Goal: Information Seeking & Learning: Learn about a topic

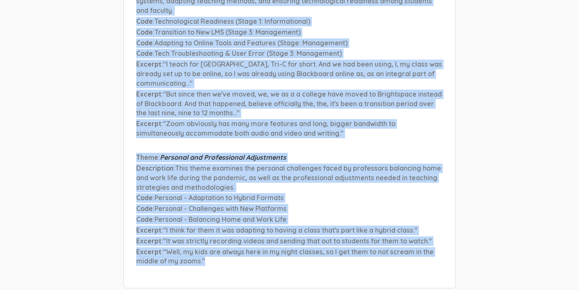
click at [405, 214] on p "Code : Personal - Balancing Home and Work Life" at bounding box center [289, 219] width 307 height 10
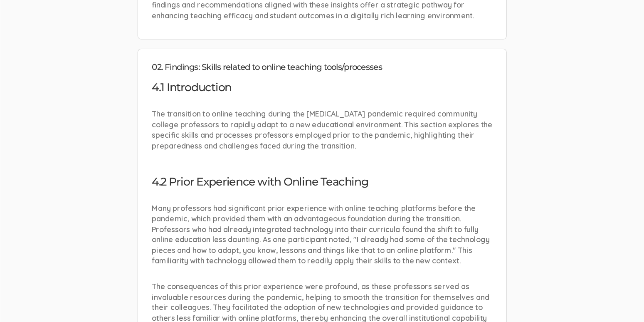
scroll to position [1287, 0]
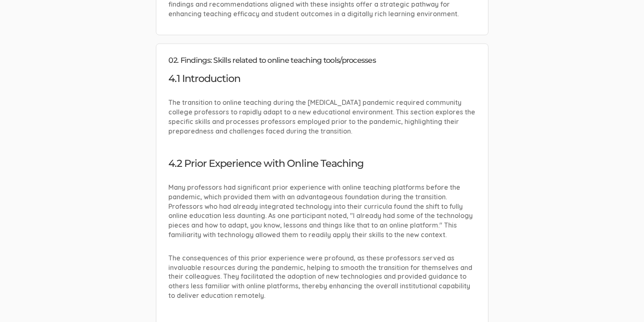
click at [370, 182] on p "Many professors had significant prior experience with online teaching platforms…" at bounding box center [322, 210] width 307 height 57
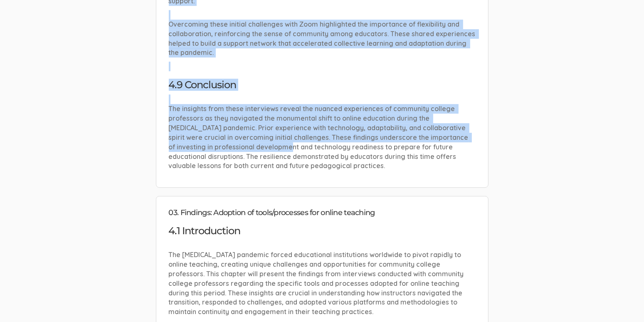
scroll to position [2394, 0]
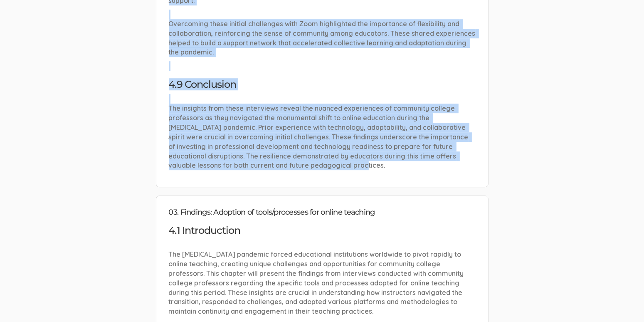
drag, startPoint x: 170, startPoint y: 84, endPoint x: 393, endPoint y: 148, distance: 232.0
copy li "02. Findings: Skills related to online teaching tools/processes 4.1 Introductio…"
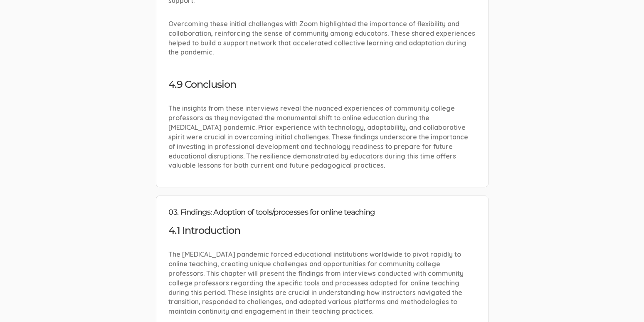
click at [247, 225] on h3 "4.1 Introduction" at bounding box center [322, 230] width 307 height 11
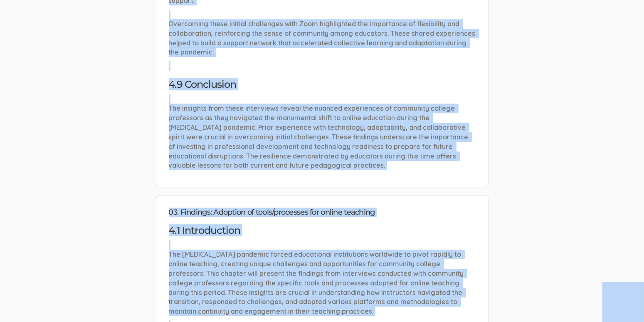
copy body "Community College Faculty Experiences Community College Faculty Experiences Def…"
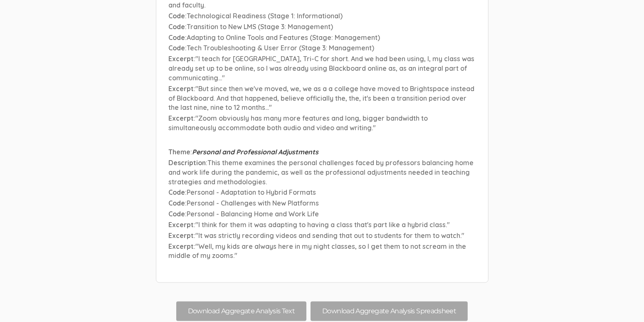
scroll to position [7431, 0]
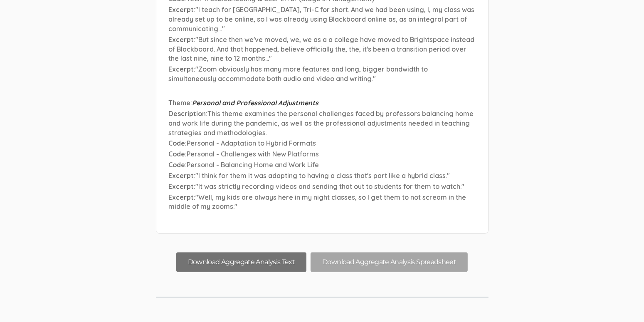
click at [294, 252] on button "Download Aggregate Analysis Text" at bounding box center [241, 262] width 130 height 20
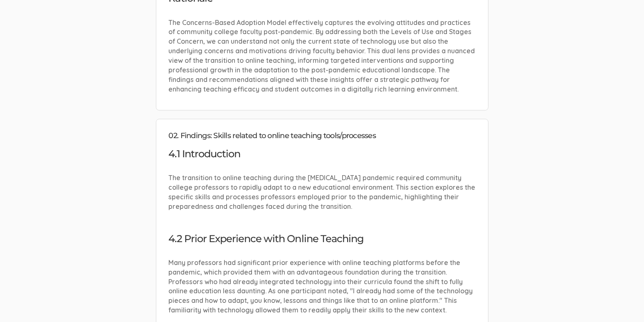
scroll to position [1208, 0]
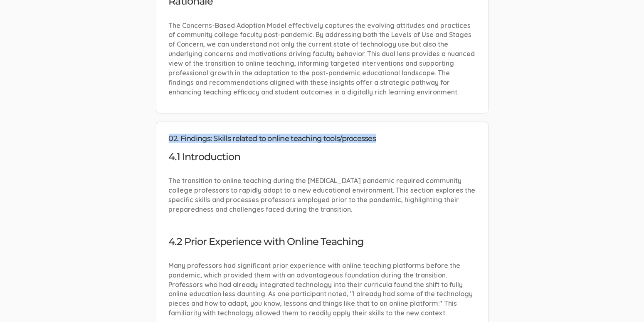
drag, startPoint x: 342, startPoint y: 123, endPoint x: 169, endPoint y: 119, distance: 172.5
click at [169, 135] on h4 "02. Findings: Skills related to online teaching tools/processes" at bounding box center [322, 139] width 307 height 8
copy h4 "02. Findings: Skills related to online teaching tools/processes"
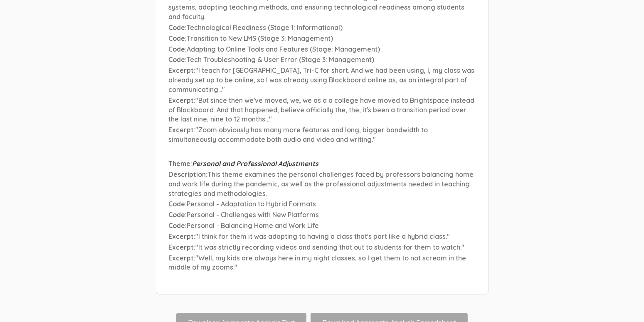
scroll to position [7336, 0]
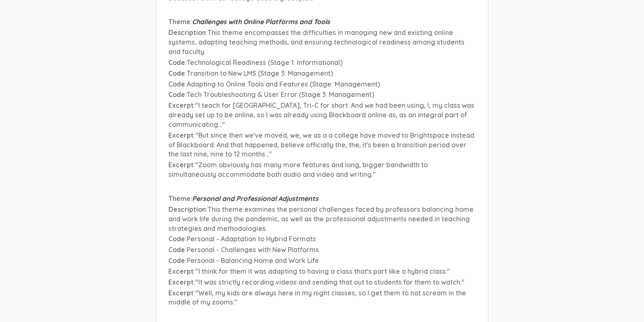
click at [256, 245] on span "Personal - Challenges with New Platforms" at bounding box center [253, 249] width 132 height 8
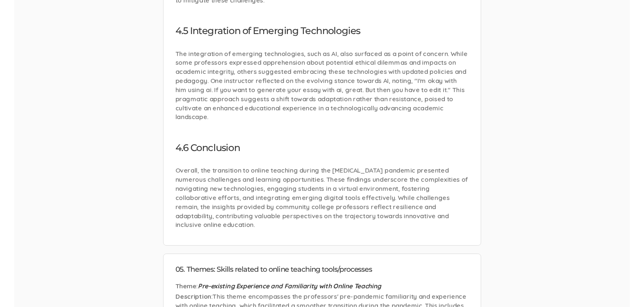
scroll to position [4463, 0]
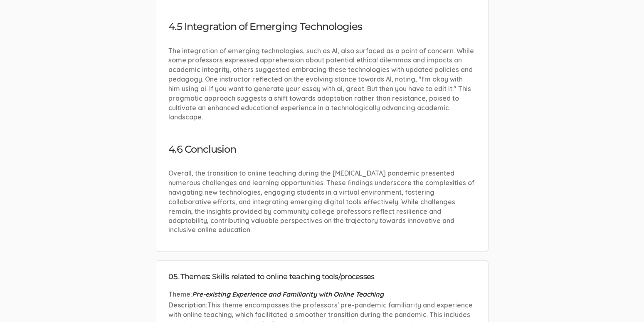
click at [354, 168] on p "Overall, the transition to online teaching during the [MEDICAL_DATA] pandemic p…" at bounding box center [322, 201] width 307 height 66
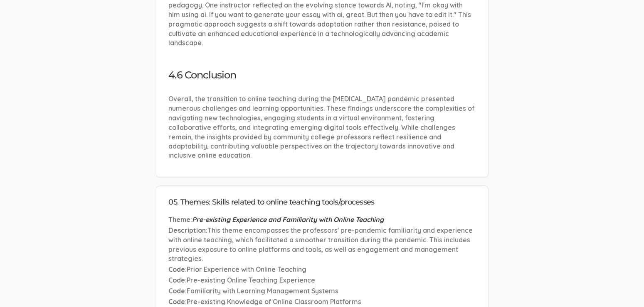
scroll to position [4555, 0]
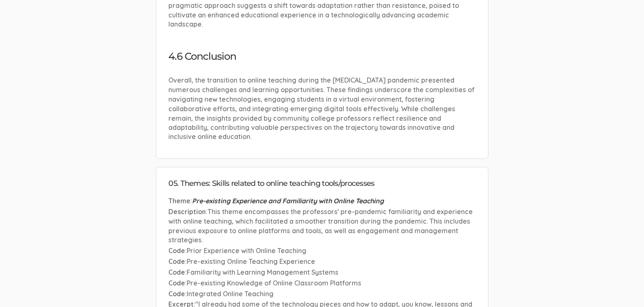
click at [309, 269] on span "Familiarity with Learning Management Systems" at bounding box center [263, 273] width 152 height 8
drag, startPoint x: 313, startPoint y: 196, endPoint x: 189, endPoint y: 196, distance: 124.2
click at [189, 258] on p "Code : Pre-existing Online Teaching Experience" at bounding box center [322, 263] width 307 height 10
click at [280, 197] on li "Theme : Pre-existing Experience and Familiarity with Online Teaching Descriptio…" at bounding box center [322, 288] width 307 height 183
click at [386, 247] on p "Code : Prior Experience with Online Teaching" at bounding box center [322, 252] width 307 height 10
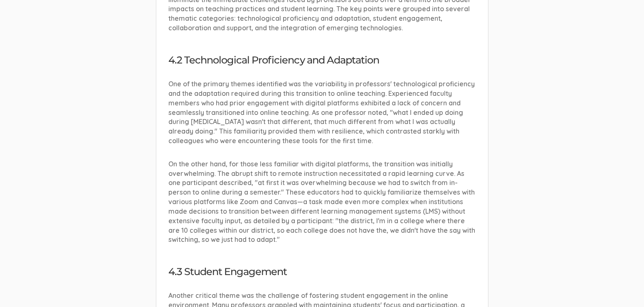
scroll to position [4869, 0]
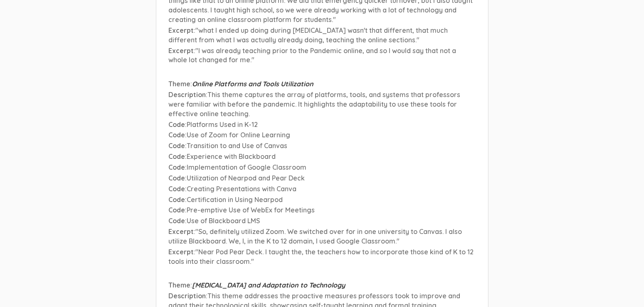
click at [248, 216] on p "Code : Use of Blackboard LMS" at bounding box center [322, 221] width 307 height 10
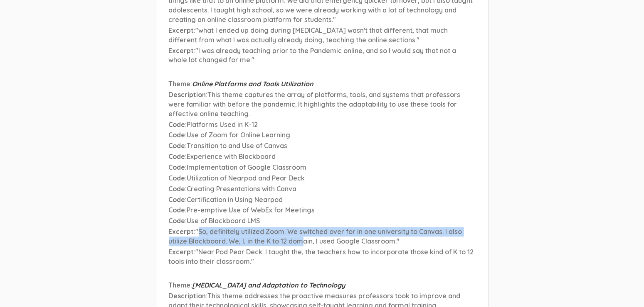
drag, startPoint x: 198, startPoint y: 162, endPoint x: 302, endPoint y: 171, distance: 104.2
click at [302, 228] on span ""So, definitely utilized Zoom. We switched over for in one university to Canvas…" at bounding box center [315, 237] width 293 height 18
drag, startPoint x: 288, startPoint y: 166, endPoint x: 295, endPoint y: 171, distance: 8.4
click at [295, 228] on span ""So, definitely utilized Zoom. We switched over for in one university to Canvas…" at bounding box center [315, 237] width 293 height 18
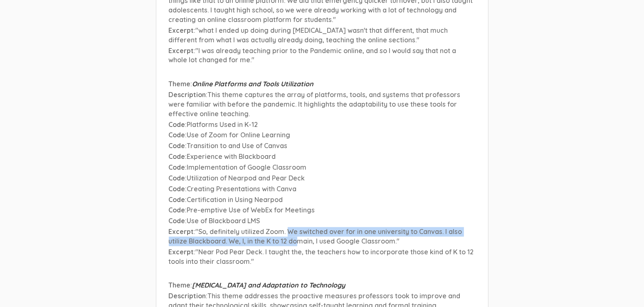
click at [295, 228] on span ""So, definitely utilized Zoom. We switched over for in one university to Canvas…" at bounding box center [315, 237] width 293 height 18
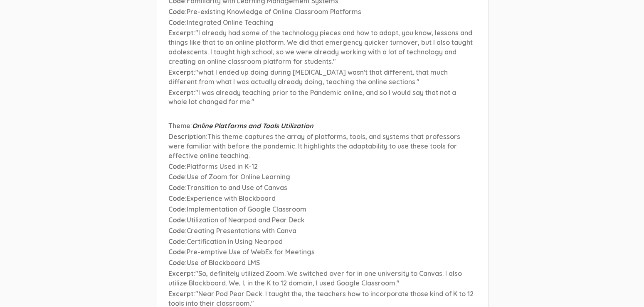
scroll to position [4823, 0]
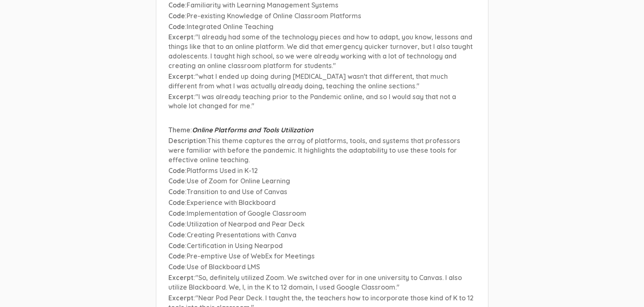
click at [244, 252] on span "Pre-emptive Use of WebEx for Meetings" at bounding box center [251, 256] width 128 height 8
drag, startPoint x: 315, startPoint y: 190, endPoint x: 193, endPoint y: 191, distance: 122.1
click at [193, 252] on p "Code : Pre-emptive Use of WebEx for Meetings" at bounding box center [322, 257] width 307 height 10
click at [190, 252] on span "Pre-emptive Use of WebEx for Meetings" at bounding box center [251, 256] width 128 height 8
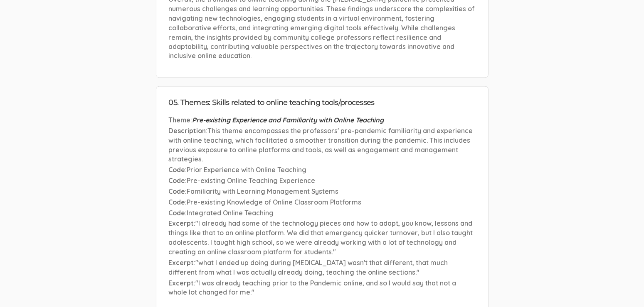
scroll to position [4639, 0]
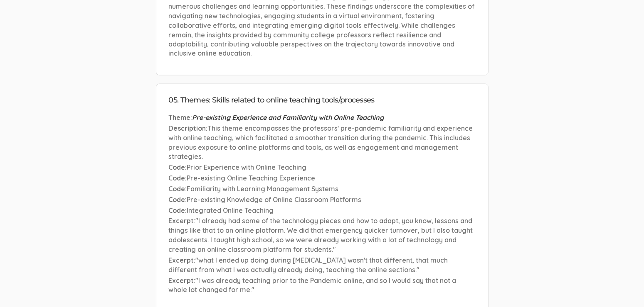
drag, startPoint x: 209, startPoint y: 172, endPoint x: 319, endPoint y: 181, distance: 110.9
click at [318, 217] on span ""I already had some of the technology pieces and how to adapt, you know, lesson…" at bounding box center [321, 235] width 304 height 37
drag, startPoint x: 331, startPoint y: 183, endPoint x: 253, endPoint y: 178, distance: 77.8
click at [253, 217] on p "Excerpt : "I already had some of the technology pieces and how to adapt, you kn…" at bounding box center [322, 236] width 307 height 38
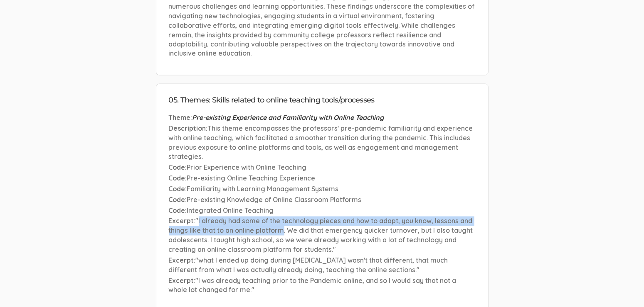
drag, startPoint x: 283, startPoint y: 165, endPoint x: 198, endPoint y: 157, distance: 85.9
click at [198, 217] on span ""I already had some of the technology pieces and how to adapt, you know, lesson…" at bounding box center [321, 235] width 304 height 37
copy span "I already had some of the technology pieces and how to adapt, you know, lessons…"
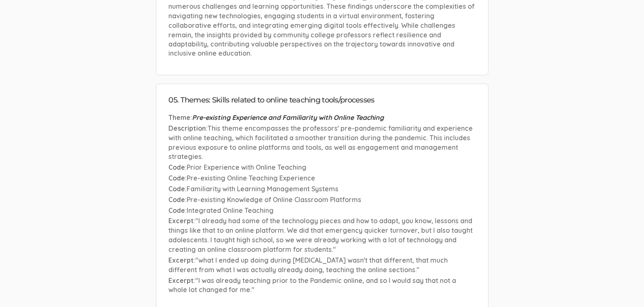
click at [223, 196] on span "Pre-existing Knowledge of Online Classroom Platforms" at bounding box center [274, 200] width 174 height 8
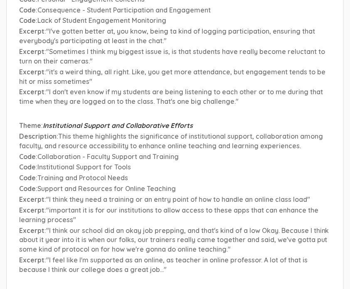
scroll to position [6993, 0]
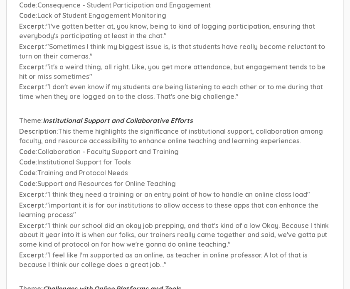
click at [120, 166] on span "Institutional Support for Tools" at bounding box center [83, 162] width 93 height 8
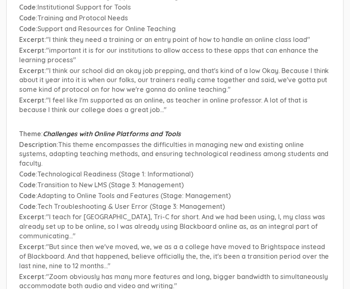
scroll to position [7177, 0]
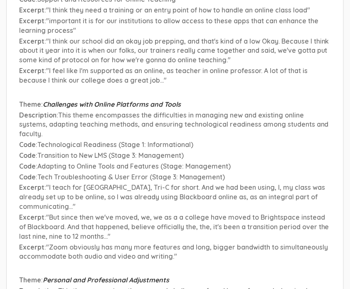
click at [154, 170] on span "Adapting to Online Tools and Features (Stage: Management)" at bounding box center [133, 166] width 193 height 8
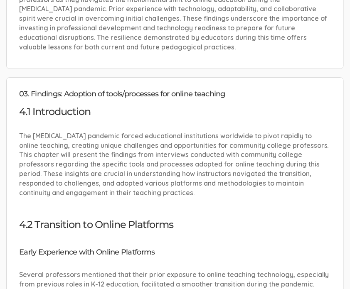
scroll to position [5190, 0]
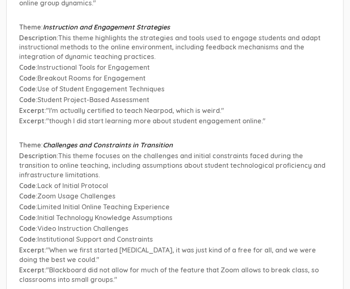
click at [157, 160] on p "Description : This theme focuses on the challenges and initial constraints face…" at bounding box center [175, 165] width 312 height 29
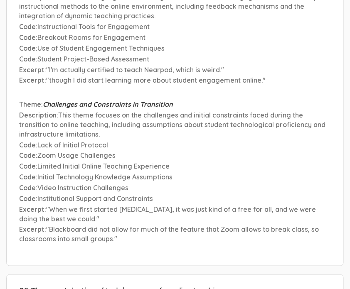
scroll to position [5237, 0]
